Goal: Obtain resource: Obtain resource

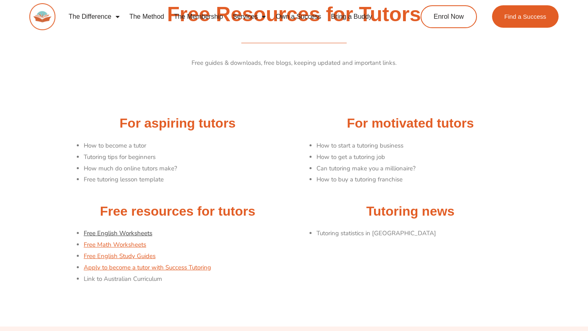
click at [129, 235] on link "Free English Worksheets" at bounding box center [118, 233] width 69 height 8
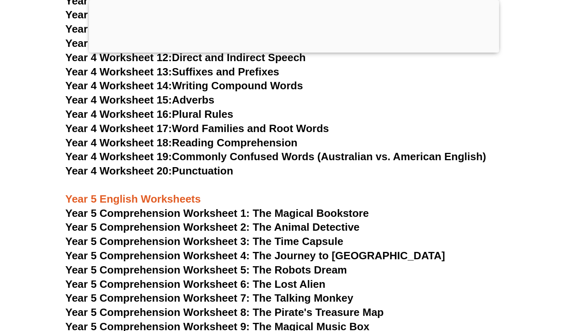
scroll to position [3685, 0]
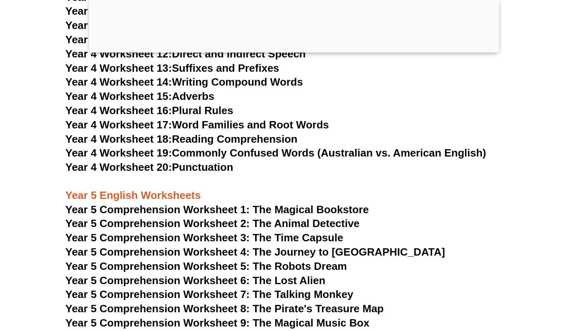
click at [202, 254] on span "Year 5 Comprehension Worksheet 4: The Journey to [GEOGRAPHIC_DATA]" at bounding box center [255, 252] width 380 height 12
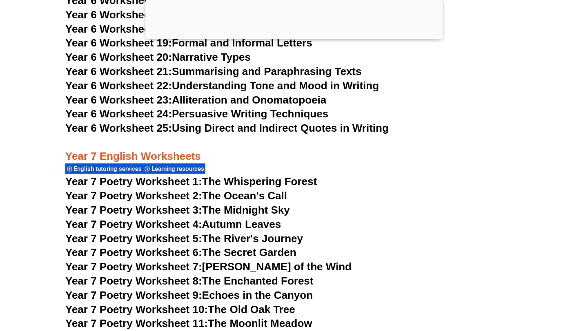
scroll to position [5015, 0]
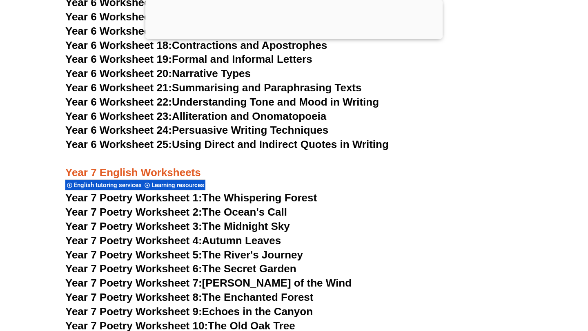
click at [182, 291] on span "Year 7 Poetry Worksheet 8:" at bounding box center [133, 297] width 137 height 12
